Goal: Task Accomplishment & Management: Manage account settings

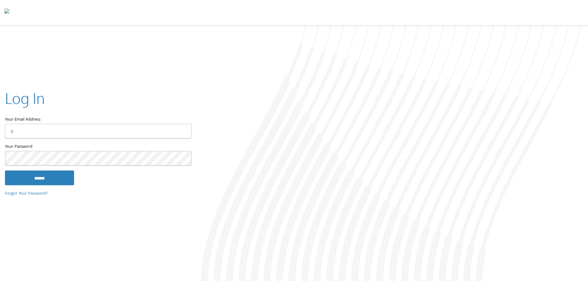
click at [57, 128] on input "Your Email Address" at bounding box center [98, 131] width 187 height 15
type input "**********"
click at [52, 130] on input "**********" at bounding box center [98, 131] width 187 height 15
click at [47, 175] on input "******" at bounding box center [39, 178] width 69 height 15
